Goal: Information Seeking & Learning: Learn about a topic

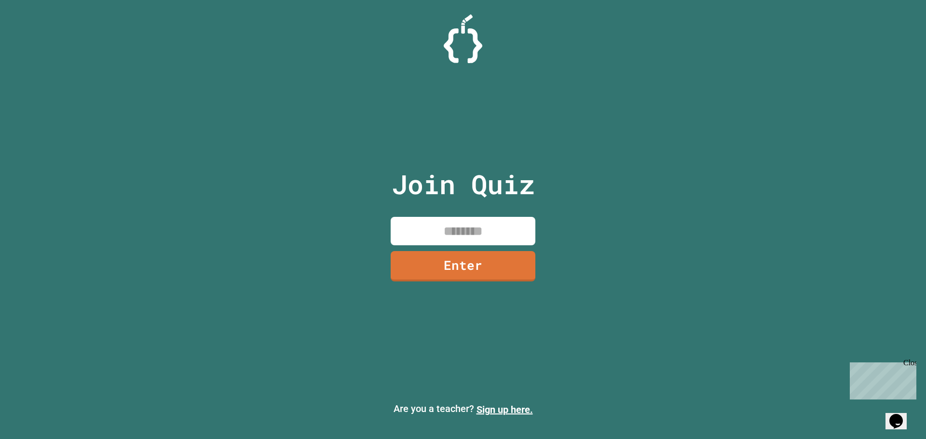
click at [392, 229] on input at bounding box center [463, 231] width 145 height 28
type input "********"
click at [476, 269] on link "Enter" at bounding box center [462, 266] width 145 height 32
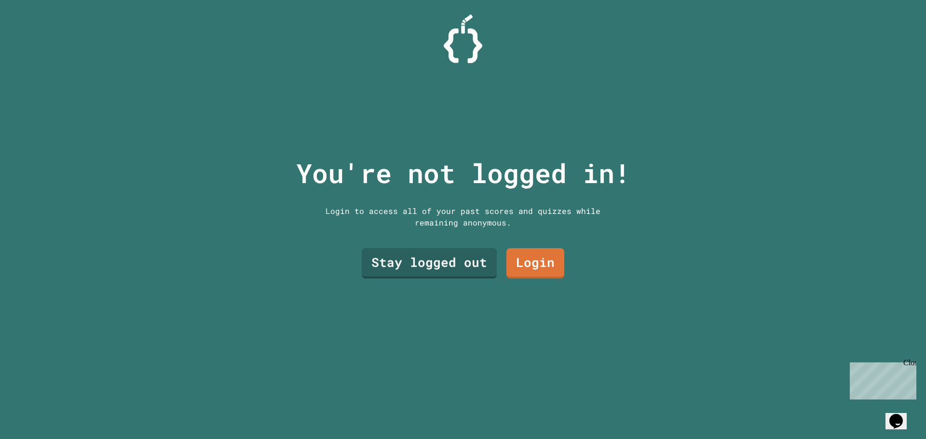
click at [394, 237] on div "You're not logged in! Login to access all of your past scores and quizzes while…" at bounding box center [464, 219] width 354 height 439
click at [400, 265] on link "Stay logged out" at bounding box center [429, 263] width 137 height 32
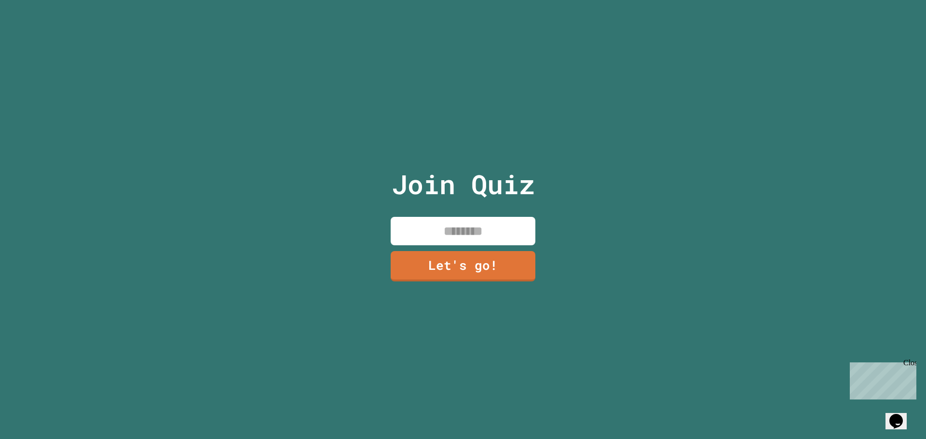
click at [424, 227] on input at bounding box center [463, 231] width 145 height 28
type input "*"
click at [504, 261] on link "Let's go!" at bounding box center [463, 265] width 140 height 32
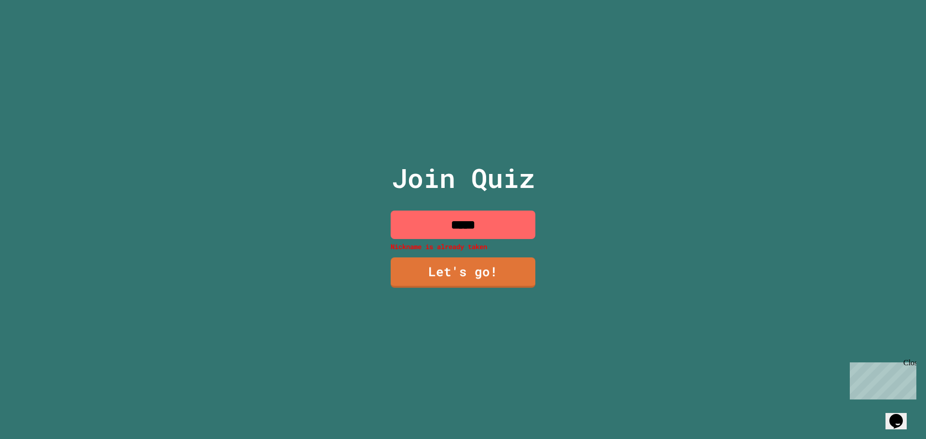
click at [525, 219] on input "*****" at bounding box center [463, 225] width 145 height 28
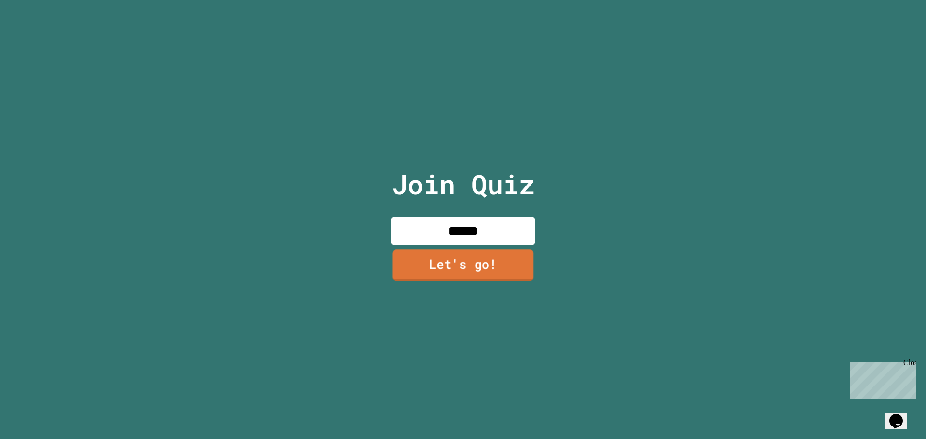
type input "******"
click at [473, 263] on link "Let's go!" at bounding box center [462, 265] width 141 height 32
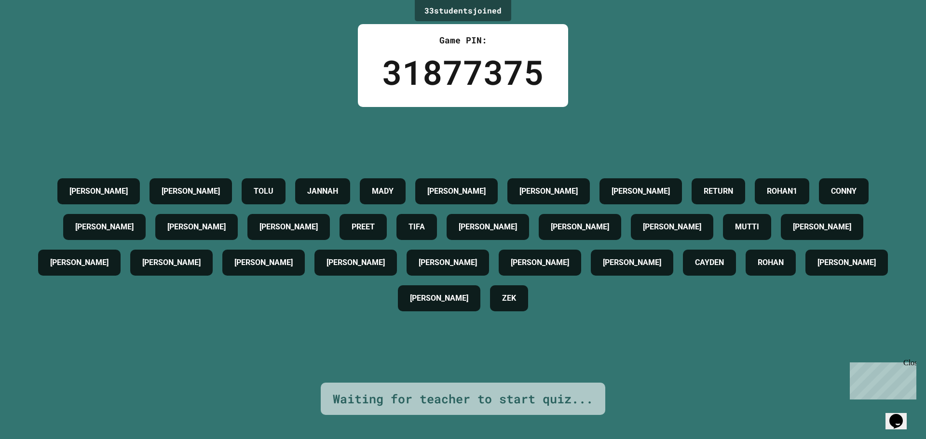
click at [83, 186] on h4 "[PERSON_NAME]" at bounding box center [98, 192] width 58 height 12
drag, startPoint x: 82, startPoint y: 207, endPoint x: 62, endPoint y: 263, distance: 60.1
click at [819, 205] on div "CONNY" at bounding box center [844, 191] width 50 height 26
drag, startPoint x: 62, startPoint y: 263, endPoint x: 236, endPoint y: 350, distance: 194.8
click at [793, 233] on h4 "[PERSON_NAME]" at bounding box center [822, 227] width 58 height 12
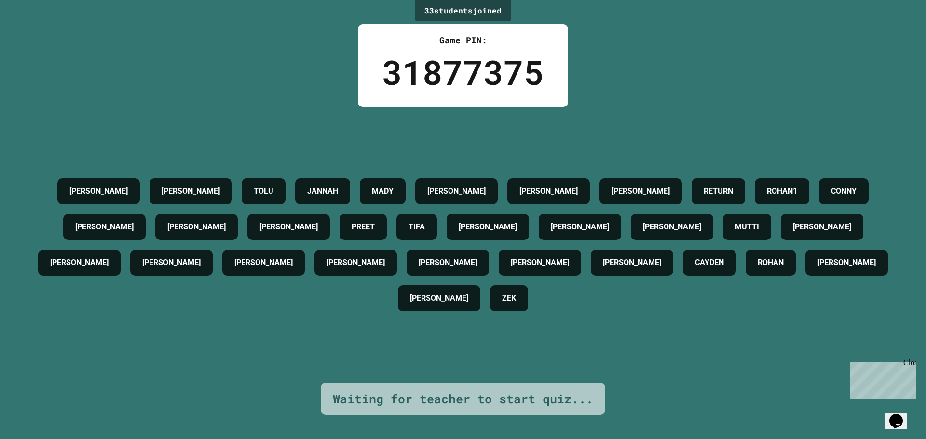
drag, startPoint x: 237, startPoint y: 348, endPoint x: 224, endPoint y: 317, distance: 33.1
click at [227, 324] on div "[PERSON_NAME] TOLU JANNAH [PERSON_NAME] [PERSON_NAME] RETURN ROHAN1 [PERSON_NAM…" at bounding box center [463, 245] width 878 height 276
click at [201, 267] on h4 "[PERSON_NAME]" at bounding box center [171, 263] width 58 height 12
click at [195, 231] on div "[PERSON_NAME] TOLU JANNAH [PERSON_NAME] [PERSON_NAME] RETURN ROHAN1 [PERSON_NAM…" at bounding box center [463, 245] width 878 height 143
drag, startPoint x: 223, startPoint y: 224, endPoint x: 443, endPoint y: 227, distance: 220.0
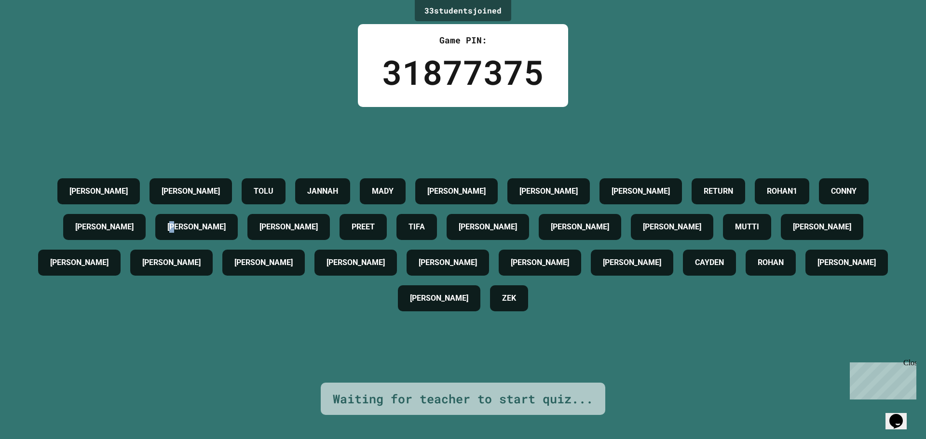
click at [226, 221] on h4 "[PERSON_NAME]" at bounding box center [196, 227] width 58 height 12
drag, startPoint x: 603, startPoint y: 268, endPoint x: 627, endPoint y: 267, distance: 24.1
click at [569, 267] on h4 "[PERSON_NAME]" at bounding box center [540, 263] width 58 height 12
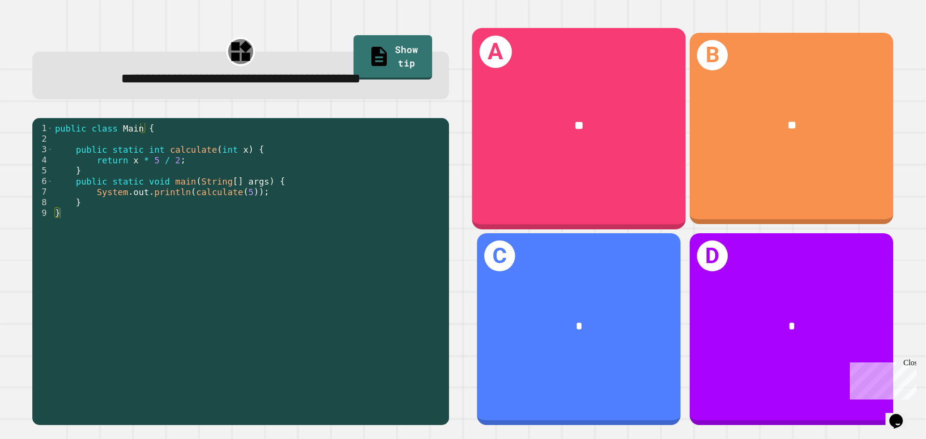
click at [591, 108] on div "**" at bounding box center [579, 126] width 214 height 65
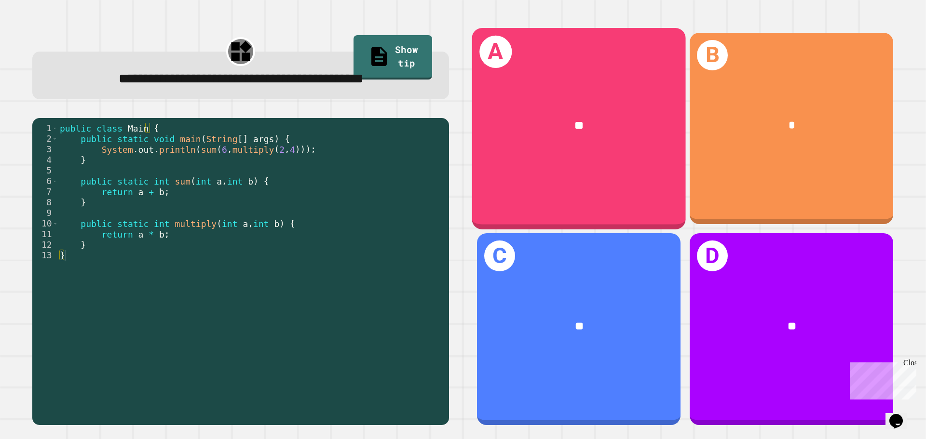
click at [582, 181] on div "A **" at bounding box center [579, 128] width 214 height 201
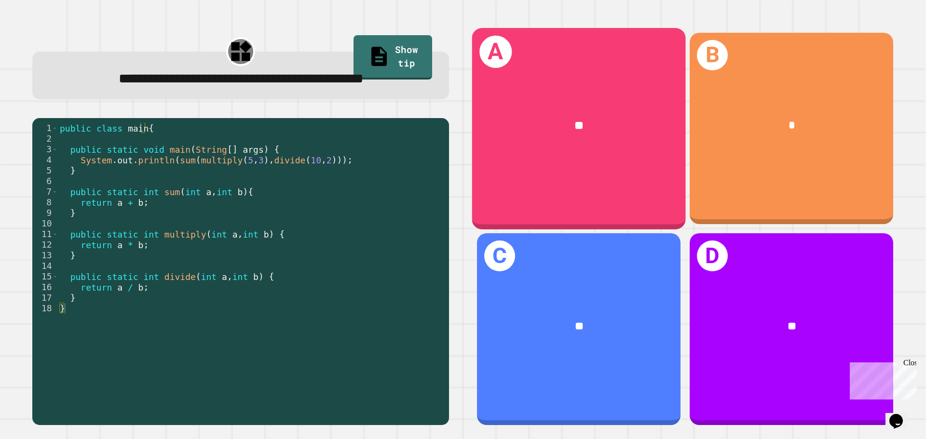
click at [618, 184] on div "A **" at bounding box center [579, 128] width 214 height 201
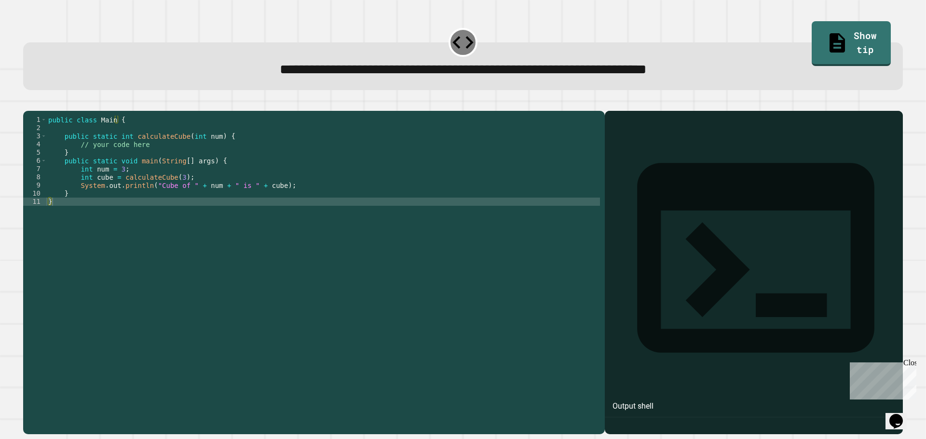
click at [283, 204] on div "public class Main { public static int calculateCube ( int num ) { // your code …" at bounding box center [323, 263] width 554 height 295
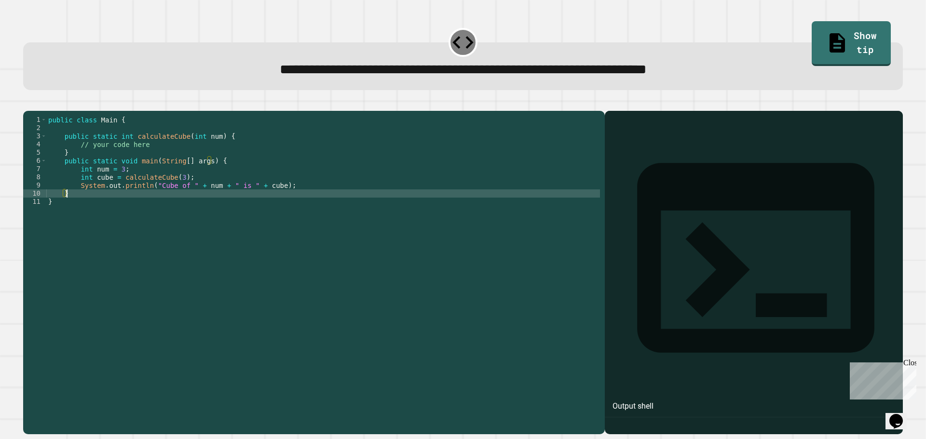
click at [286, 196] on div "public class Main { public static int calculateCube ( int num ) { // your code …" at bounding box center [323, 263] width 554 height 295
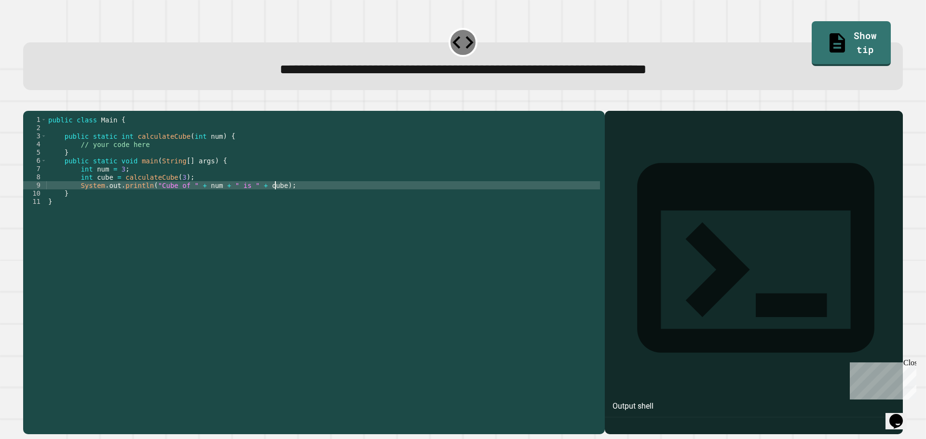
type textarea "**********"
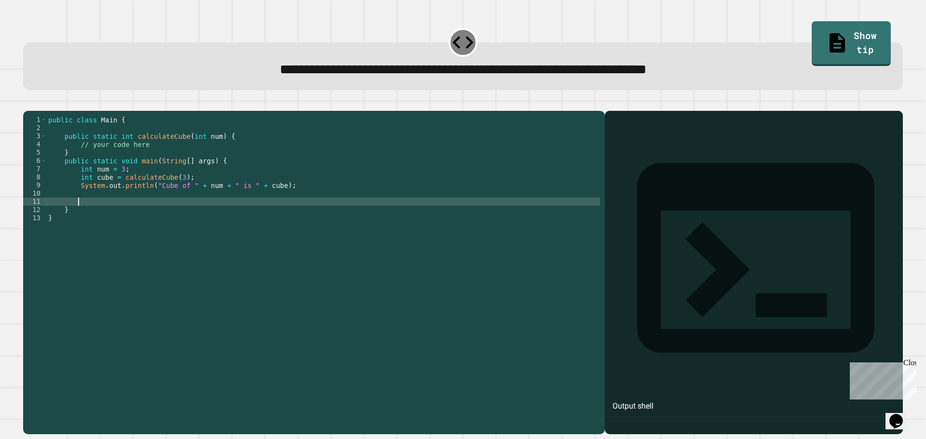
click at [142, 158] on div "public class Main { public static int calculateCube ( int num ) { // your code …" at bounding box center [323, 263] width 554 height 295
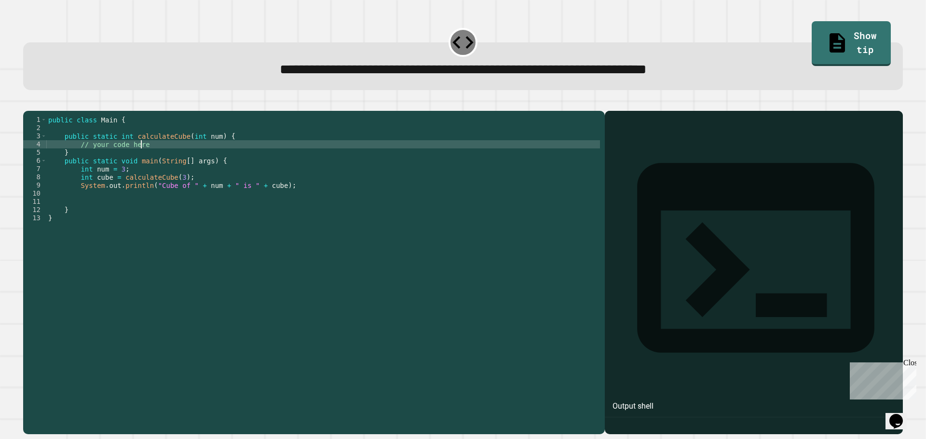
type textarea "**********"
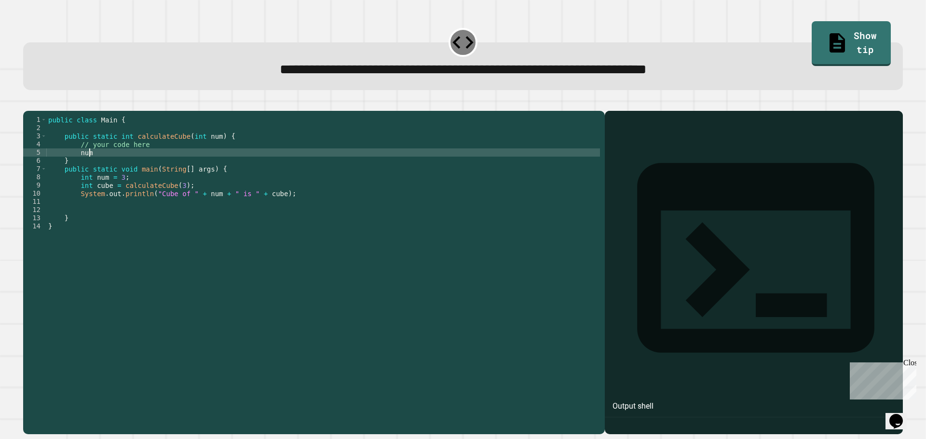
scroll to position [0, 2]
type textarea "*"
click at [827, 44] on link "Show tip" at bounding box center [852, 42] width 78 height 47
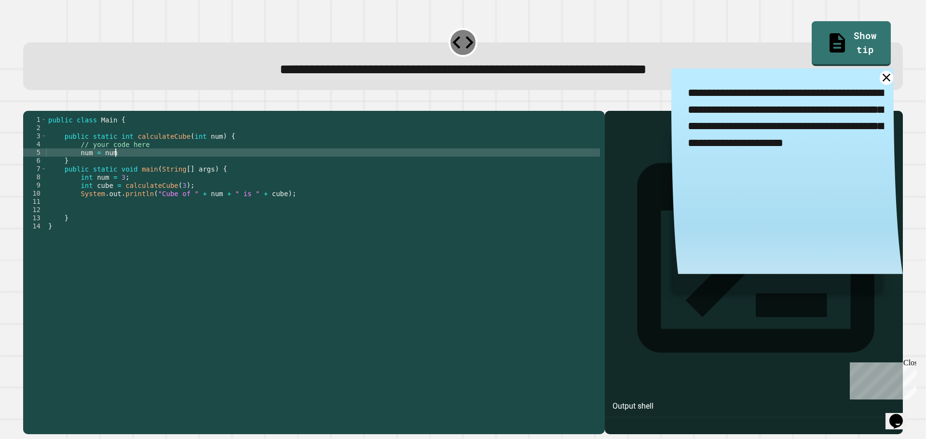
click at [150, 166] on div "public class Main { public static int calculateCube ( int num ) { // your code …" at bounding box center [323, 263] width 554 height 295
type textarea "**********"
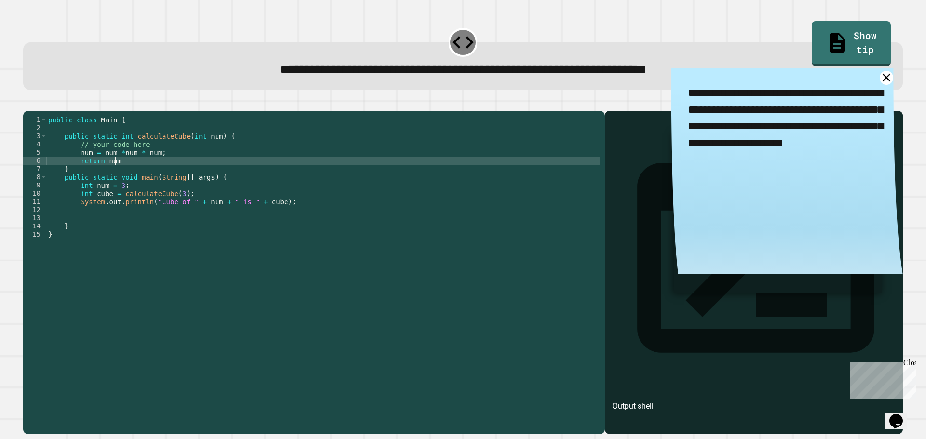
scroll to position [0, 4]
type textarea "**********"
click at [36, 111] on icon "button" at bounding box center [34, 109] width 5 height 7
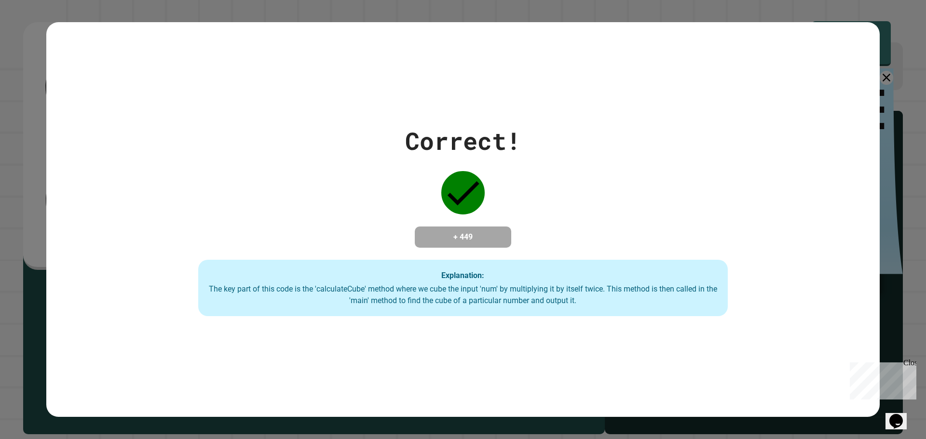
click at [879, 92] on div "Correct! + 449 Explanation: The key part of this code is the 'calculateCube' me…" at bounding box center [463, 219] width 926 height 439
click at [860, 96] on div "Correct! + 449 Explanation: The key part of this code is the 'calculateCube' me…" at bounding box center [463, 220] width 834 height 396
drag, startPoint x: 192, startPoint y: 264, endPoint x: 493, endPoint y: 280, distance: 302.4
click at [493, 280] on div "Explanation: The key part of this code is the 'calculateCube' method where we c…" at bounding box center [463, 288] width 530 height 57
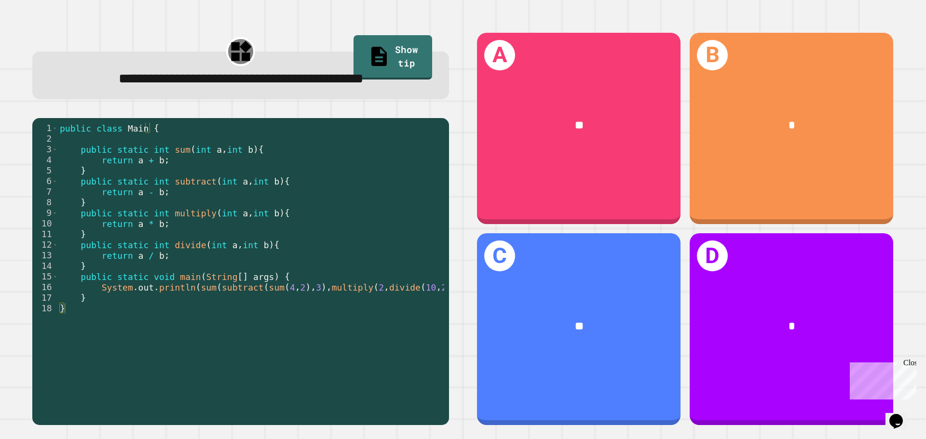
scroll to position [0, 26]
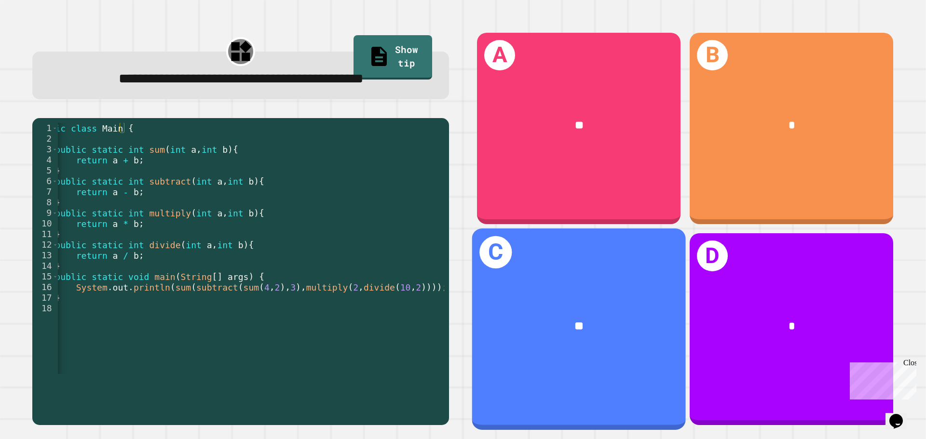
click at [581, 327] on div "**" at bounding box center [579, 327] width 214 height 65
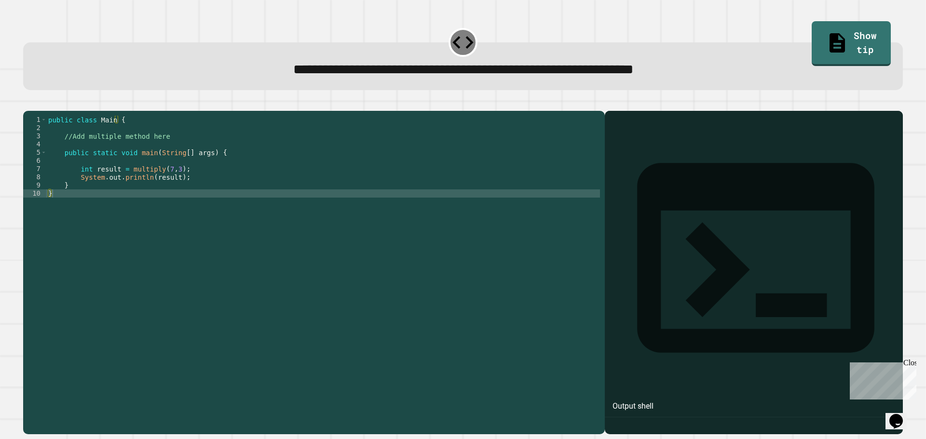
click at [212, 159] on div "public class Main { //Add multiple method here public static void main ( String…" at bounding box center [323, 263] width 554 height 295
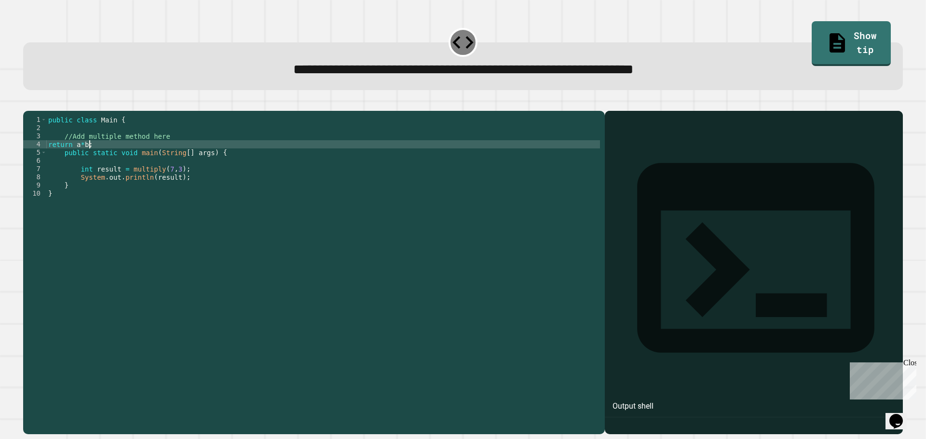
scroll to position [0, 2]
type textarea "**********"
click at [28, 103] on icon "button" at bounding box center [28, 103] width 0 height 0
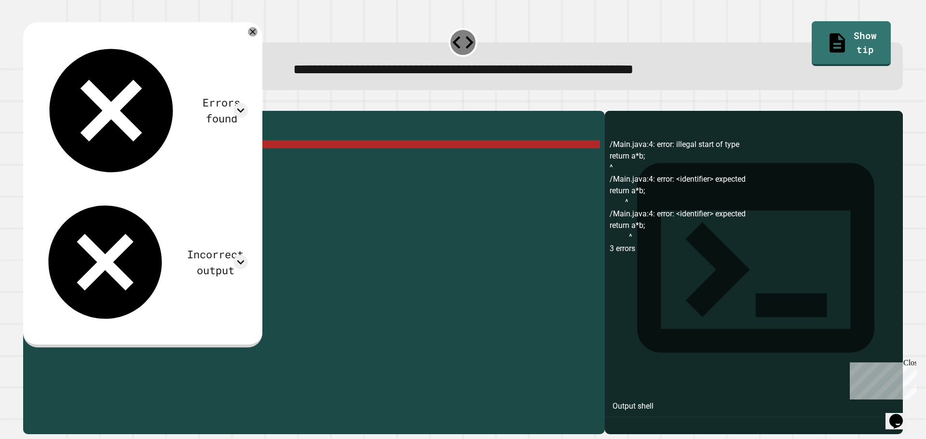
scroll to position [0, 0]
click at [183, 141] on div "public class Main { //Add multiple method here return a * b ; public static voi…" at bounding box center [323, 263] width 554 height 295
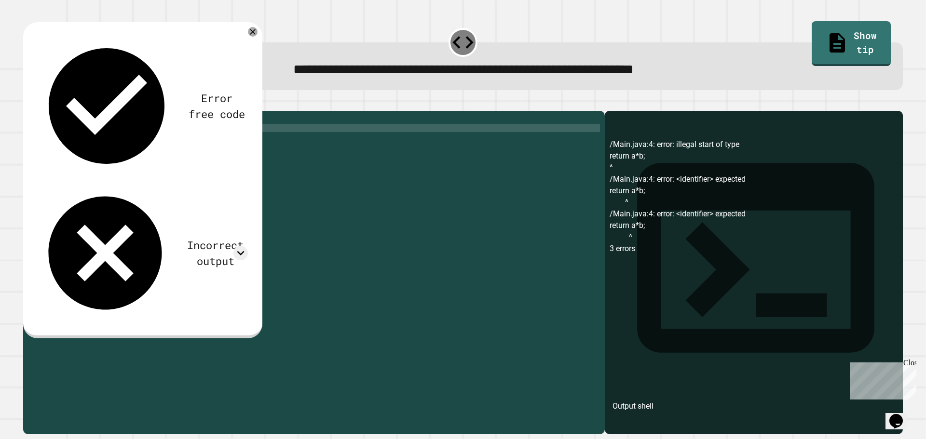
scroll to position [0, 4]
click at [142, 144] on div "public class Main { public static int ( ) //Add multiple method here return a *…" at bounding box center [323, 263] width 554 height 295
click at [108, 156] on div "public class Main { public static int ( ) { //Add multiple method here return a…" at bounding box center [323, 263] width 554 height 295
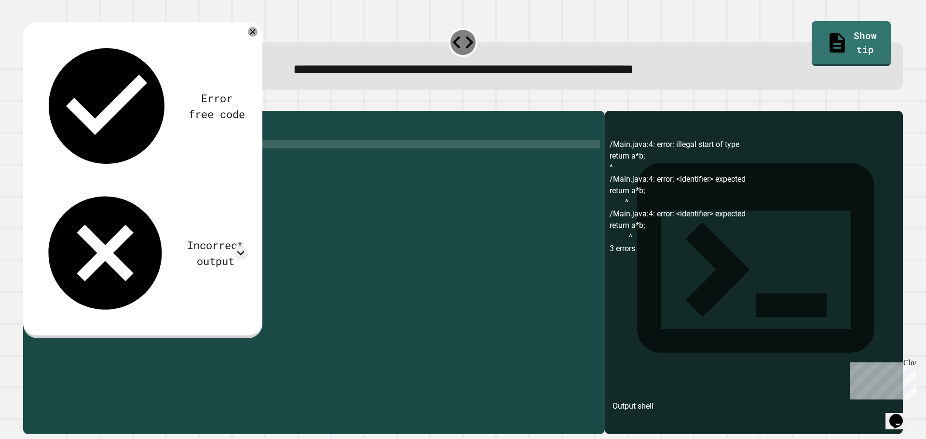
scroll to position [0, 2]
click at [28, 103] on icon "button" at bounding box center [28, 103] width 0 height 0
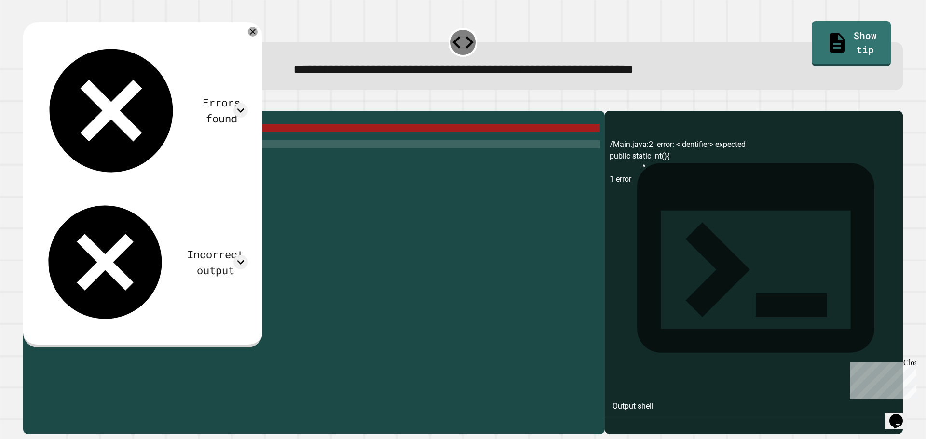
click at [76, 143] on div "public class Main { public static int ( ) { //Add multiple method here return a…" at bounding box center [323, 263] width 554 height 295
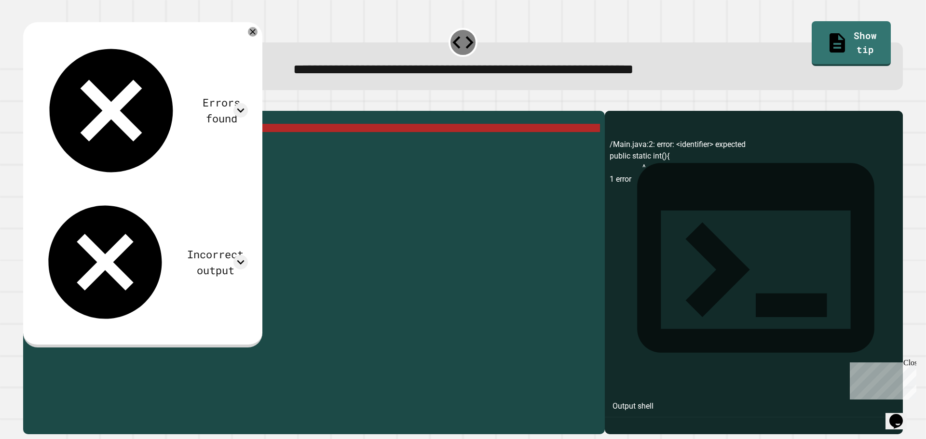
click at [76, 141] on div "public class Main { public static int ( ) { //Add multiple method here return a…" at bounding box center [323, 263] width 554 height 295
click at [78, 143] on div "public class Main { public static int ( ) { //Add multiple method here return a…" at bounding box center [323, 263] width 554 height 295
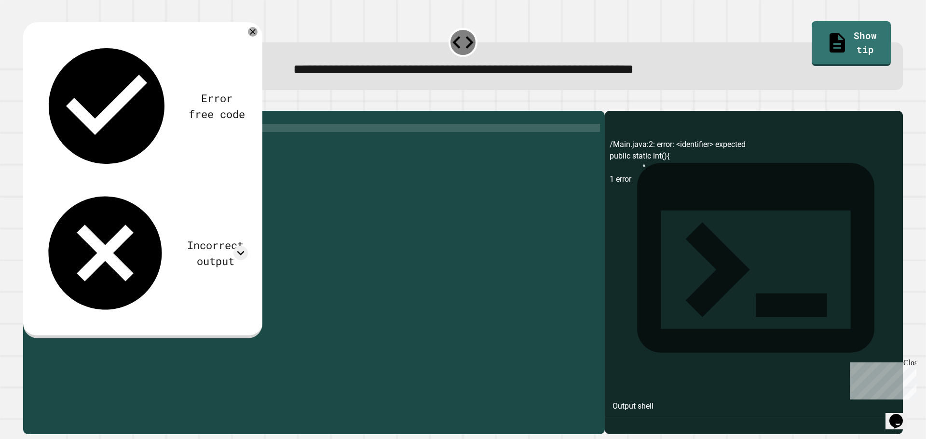
scroll to position [0, 2]
click at [90, 140] on div "public class Main { public static int ( ) { //Add multiple method here return a…" at bounding box center [323, 263] width 554 height 295
click at [173, 304] on div "public class Main { public static int ( ) { //Add multiple method here return a…" at bounding box center [323, 263] width 554 height 295
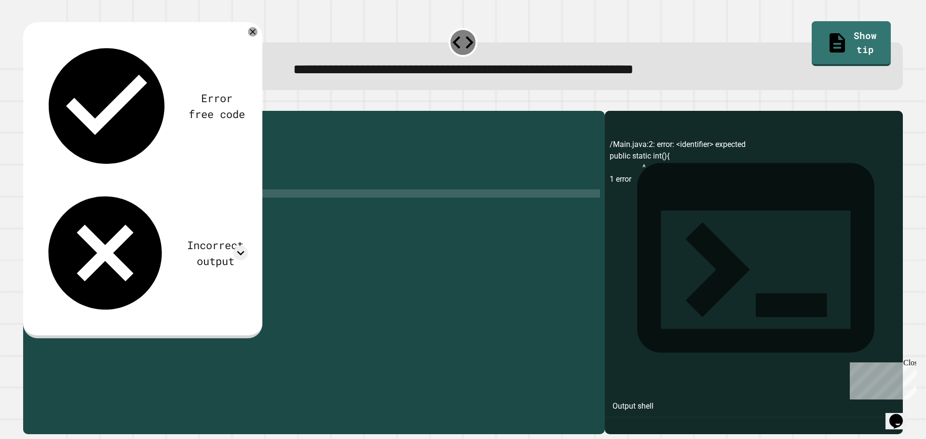
scroll to position [0, 0]
click at [109, 143] on div "public class Main { public static int ( ) { //Add multiple method here return a…" at bounding box center [323, 263] width 554 height 295
click at [187, 223] on div "public class Main { public static int ( ) { //Add multiple method here return a…" at bounding box center [323, 263] width 554 height 295
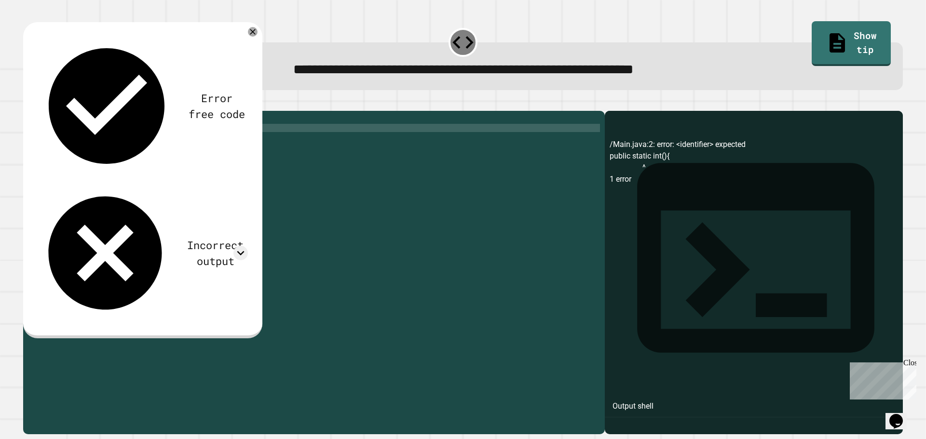
click at [114, 142] on div "public class Main { public static int ( ) { //Add multiple method here return a…" at bounding box center [323, 263] width 554 height 295
click at [28, 103] on icon "button" at bounding box center [28, 103] width 0 height 0
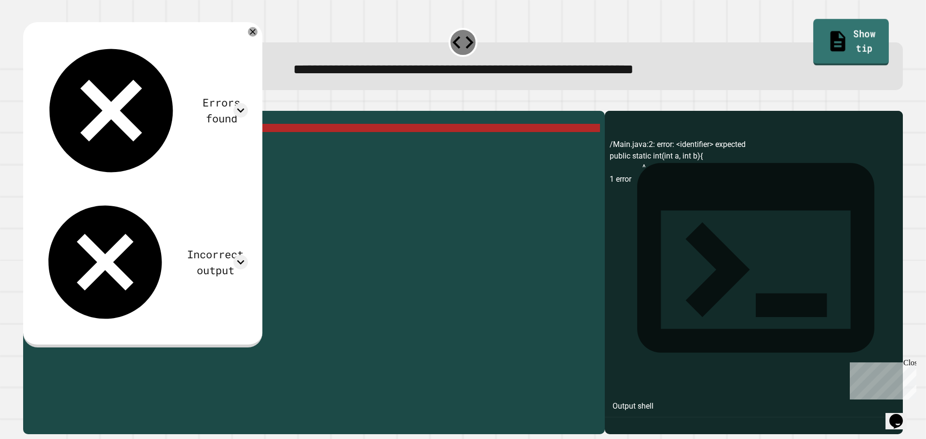
click at [826, 33] on link "Show tip" at bounding box center [852, 42] width 76 height 47
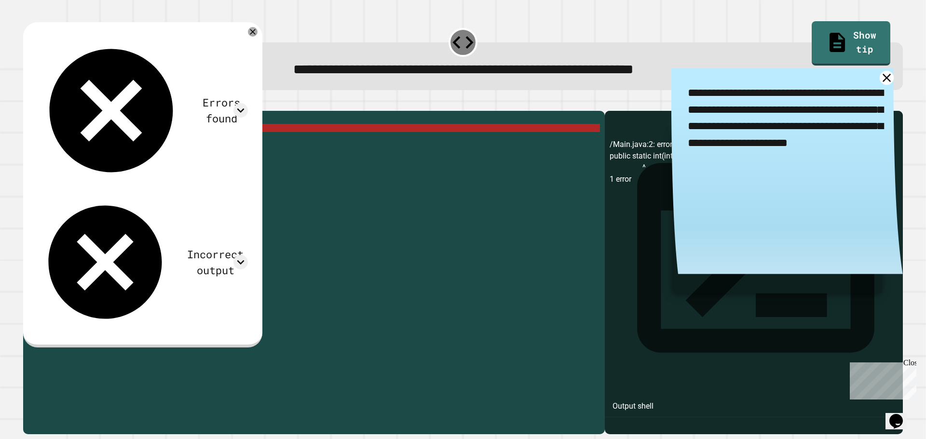
click at [887, 79] on div "**********" at bounding box center [787, 175] width 232 height 214
click at [878, 79] on icon at bounding box center [886, 77] width 17 height 17
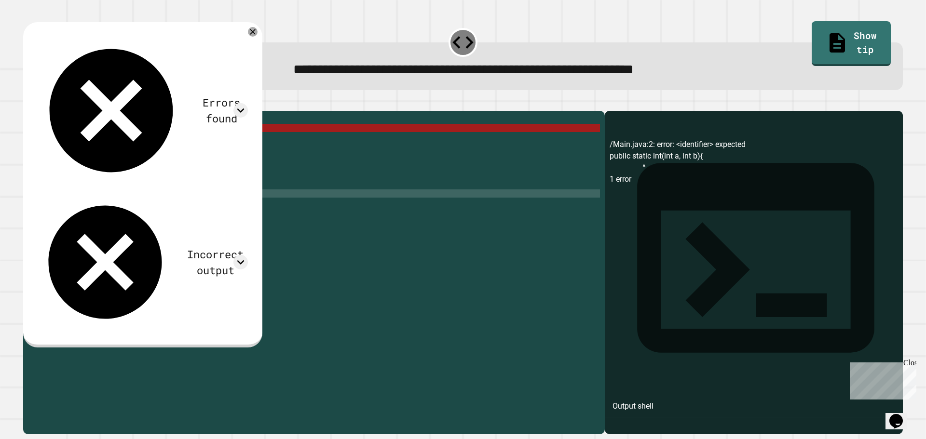
click at [252, 222] on div "public class Main { public static int ( int a , int b ) { //Add multiple method…" at bounding box center [323, 263] width 554 height 295
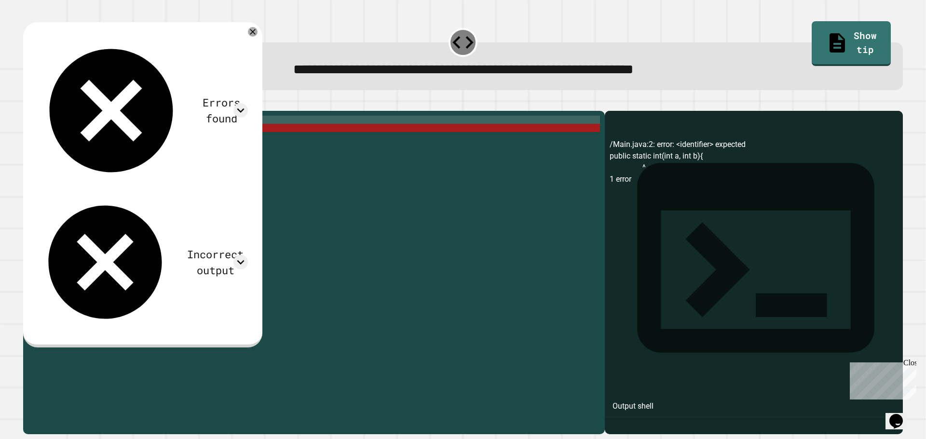
click at [127, 135] on div "public class Main { public static int ( int a , int b ) { //Add multiple method…" at bounding box center [323, 263] width 554 height 295
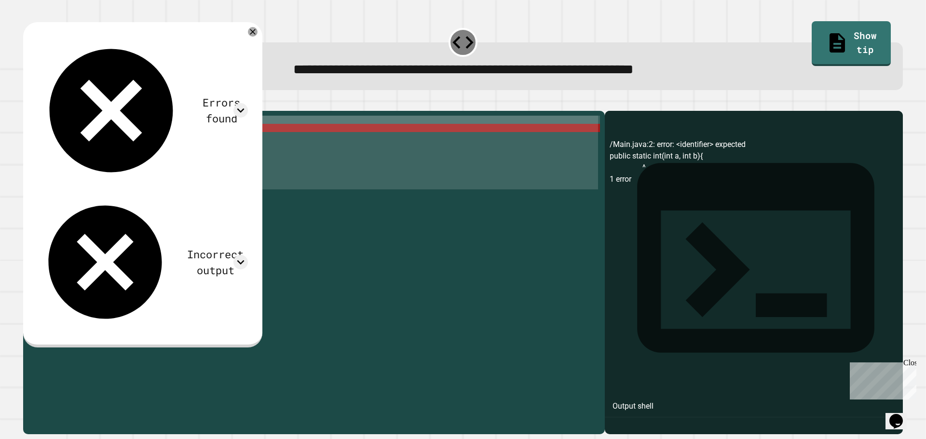
click at [127, 135] on div "public class Main { public static int ( int a , int b ) { //Add multiple method…" at bounding box center [323, 263] width 554 height 295
click at [130, 135] on div "public class Main { public static int ( int a , int b ) { //Add multiple method…" at bounding box center [323, 255] width 554 height 279
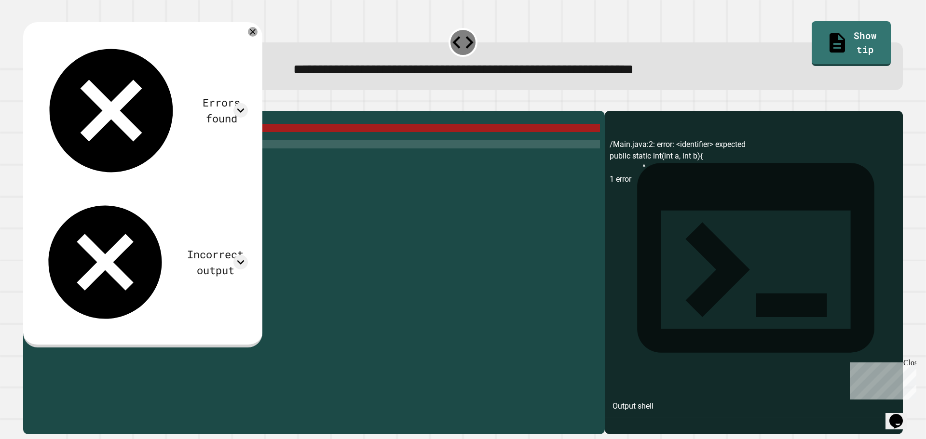
click at [166, 156] on div "public class Main { public static int ( int a , int b ) { //Add multiple method…" at bounding box center [323, 263] width 554 height 295
drag, startPoint x: 142, startPoint y: 321, endPoint x: 143, endPoint y: 299, distance: 22.7
click at [143, 319] on div "public class Main { public static int ( int a , int b ) { //Add multiple method…" at bounding box center [323, 263] width 554 height 295
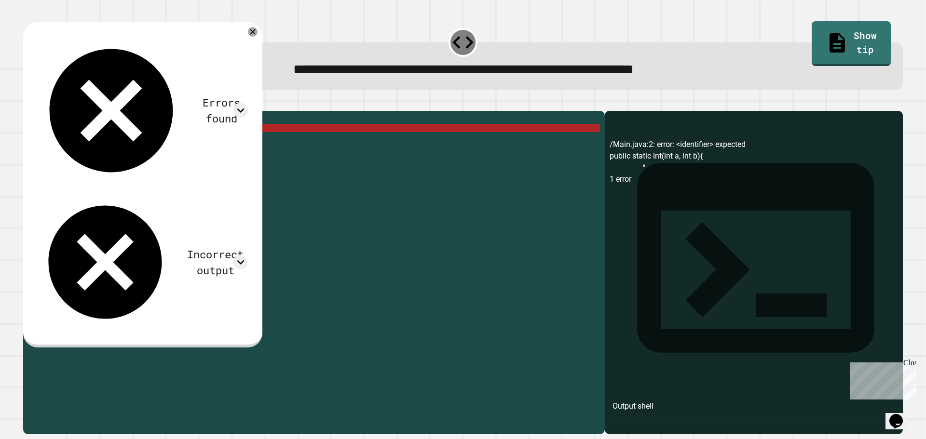
click at [76, 140] on div "public class Main { public static int ( int a , int b ) { //Add multiple method…" at bounding box center [323, 263] width 554 height 295
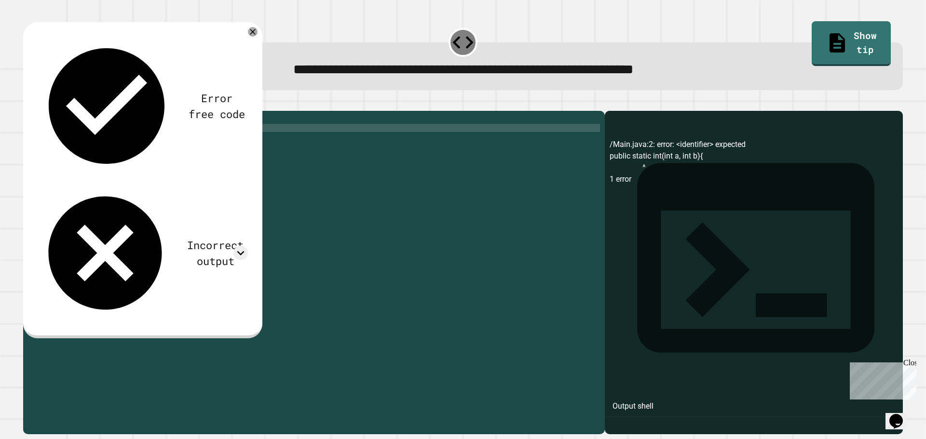
scroll to position [0, 1]
type textarea "**********"
click at [28, 103] on icon "button" at bounding box center [28, 103] width 0 height 0
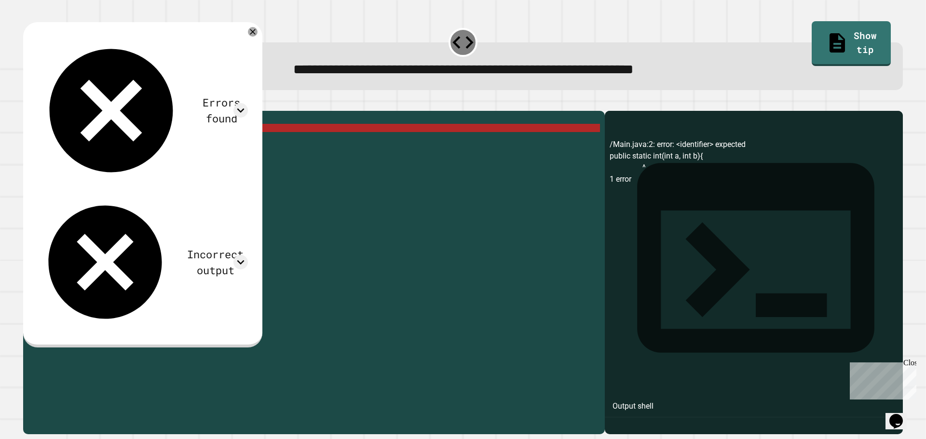
scroll to position [0, 0]
click at [306, 255] on div "public class Main { public static int ( int a , int b ) { //Add multiple method…" at bounding box center [323, 263] width 554 height 295
